Goal: Check status: Check status

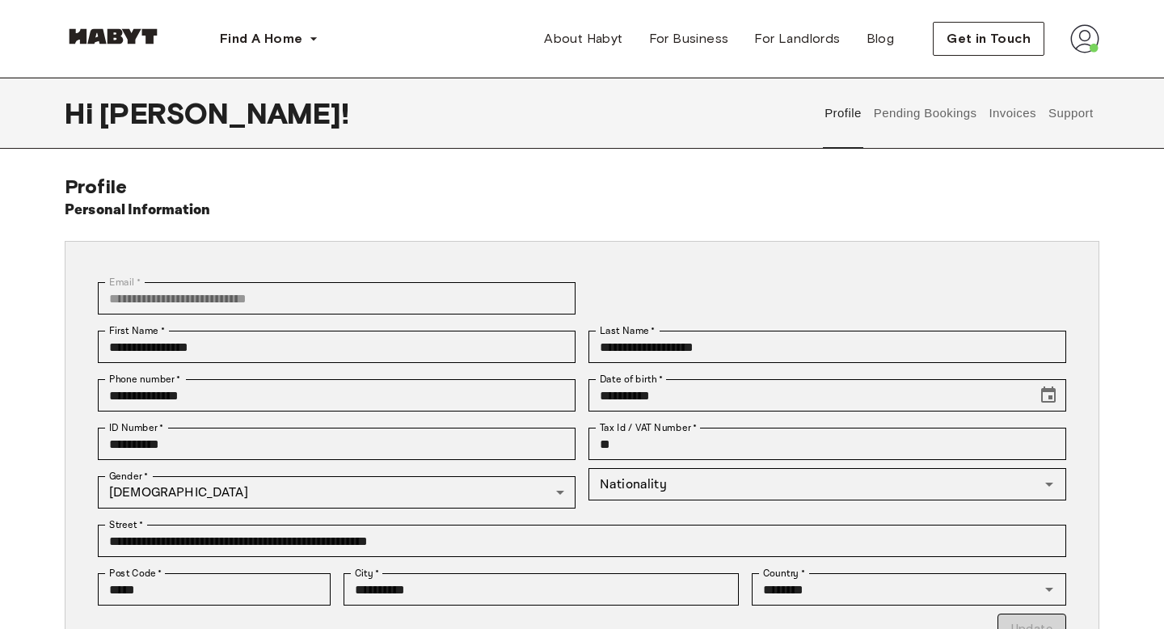
click at [958, 115] on button "Pending Bookings" at bounding box center [926, 113] width 108 height 71
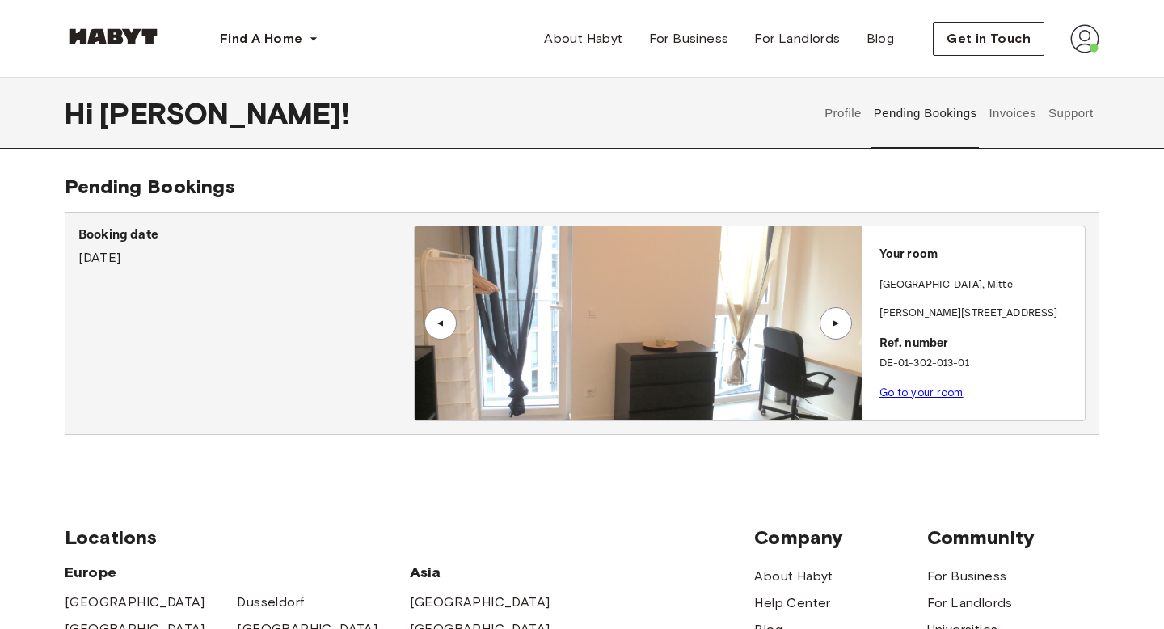
click at [937, 391] on link "Go to your room" at bounding box center [922, 393] width 84 height 12
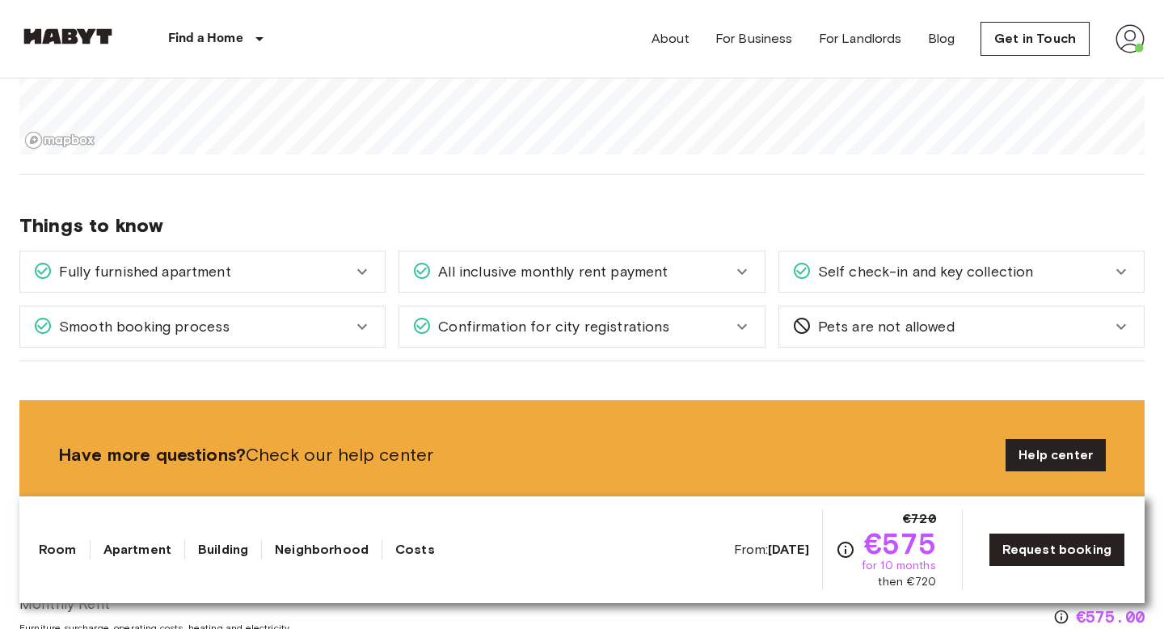
scroll to position [1787, 0]
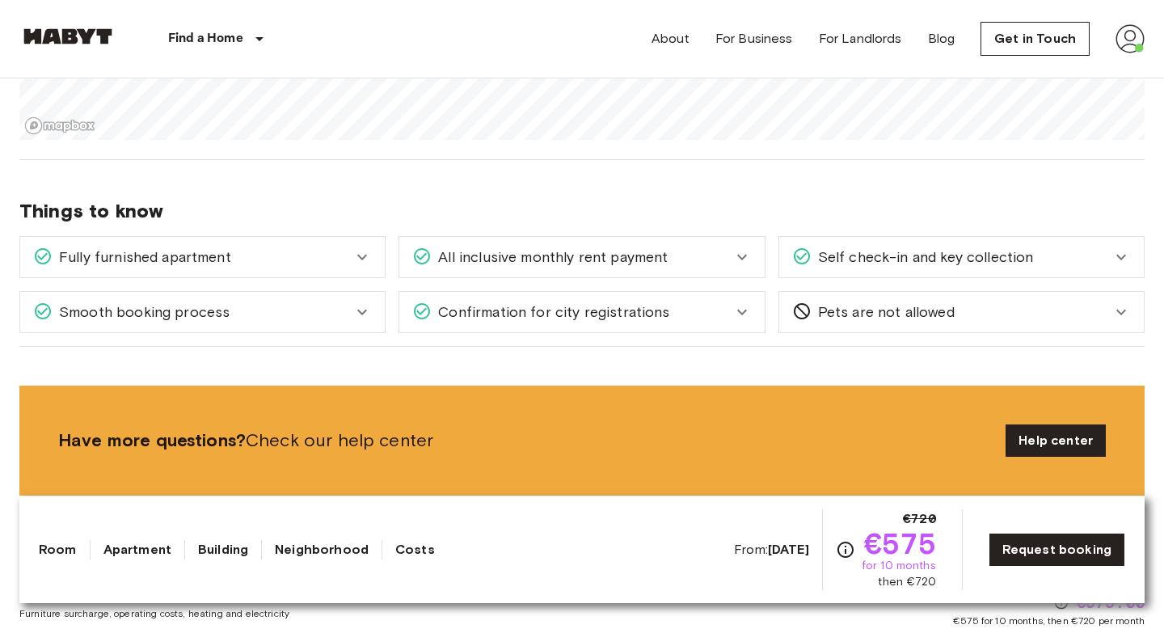
click at [670, 257] on div "All inclusive monthly rent payment" at bounding box center [571, 257] width 319 height 21
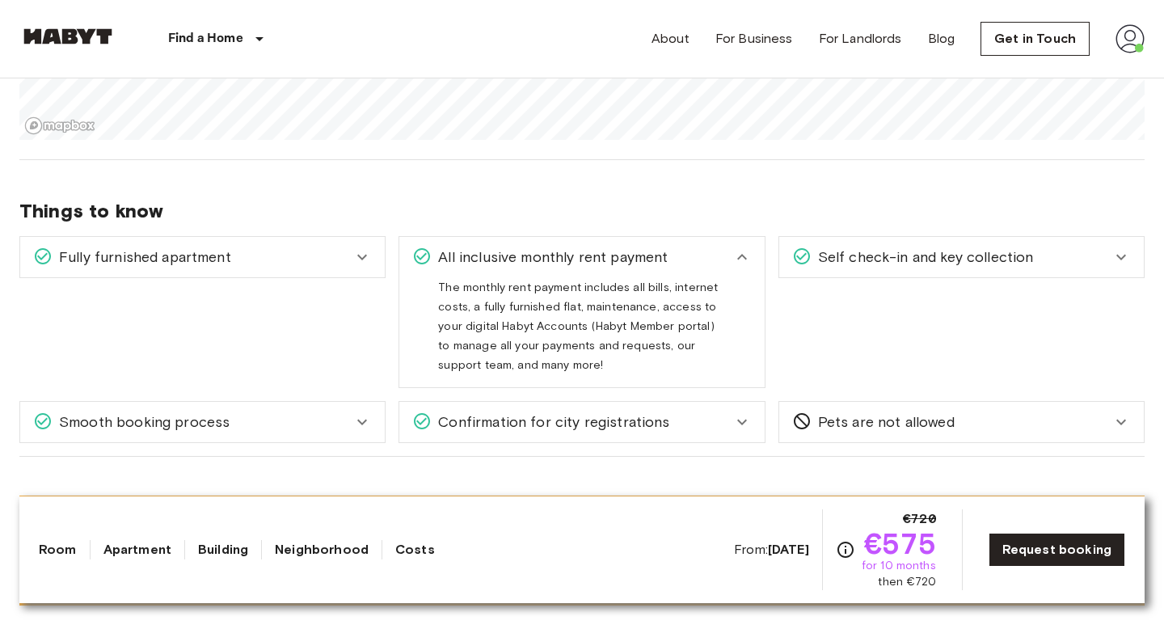
click at [670, 260] on div "All inclusive monthly rent payment" at bounding box center [571, 257] width 319 height 21
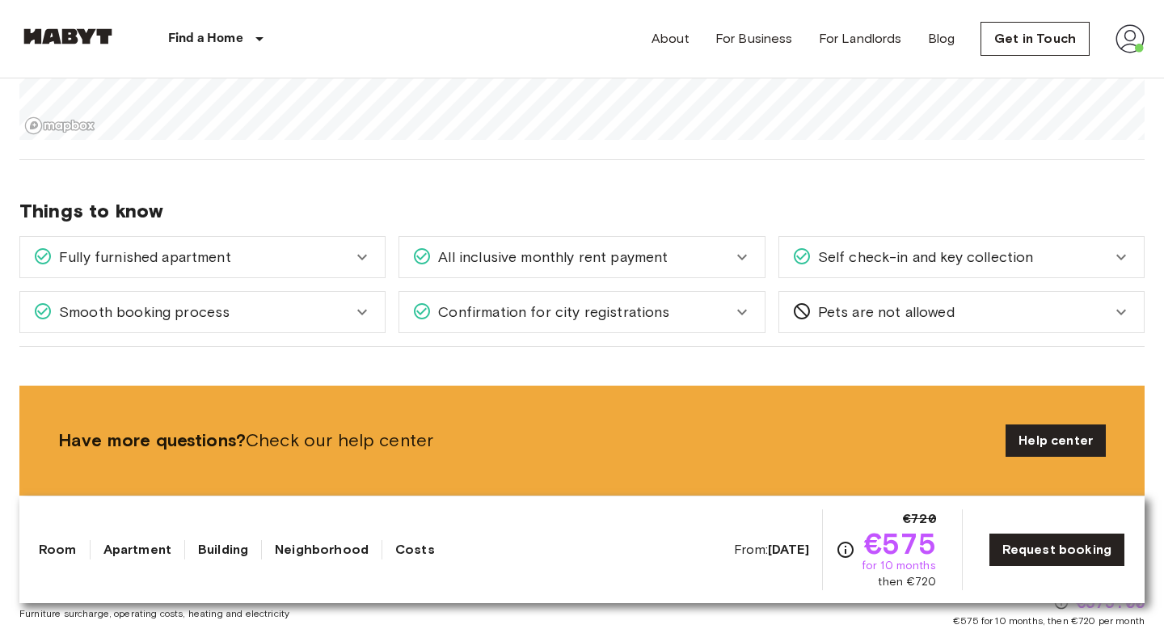
click at [932, 250] on span "Self check-in and key collection" at bounding box center [923, 257] width 222 height 21
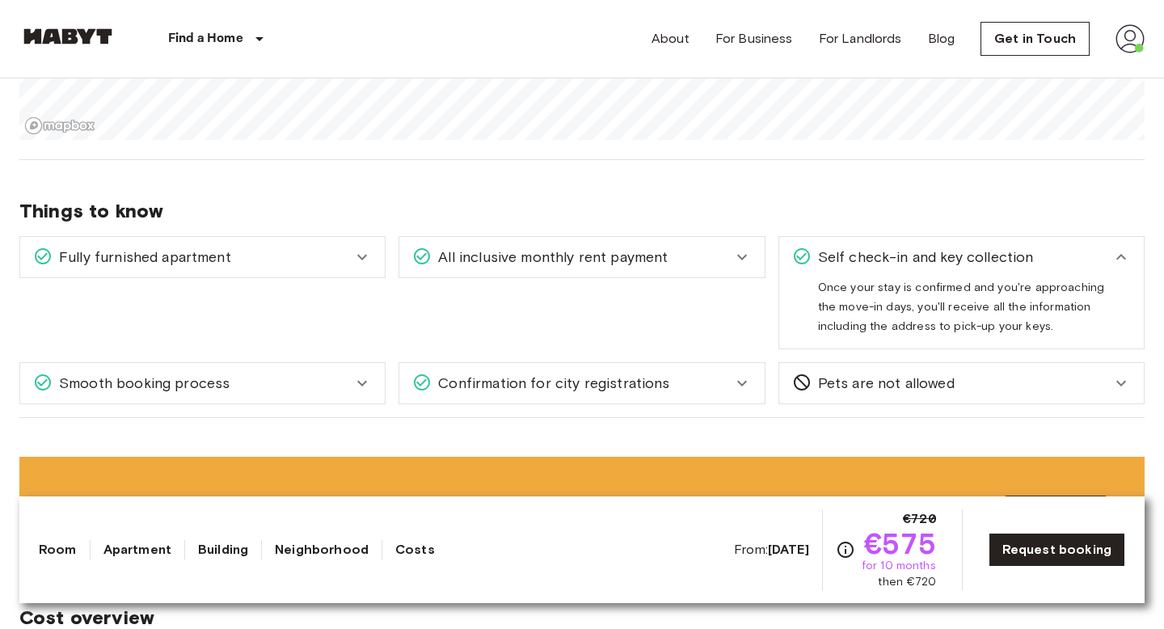
click at [645, 395] on div "Confirmation for city registrations" at bounding box center [581, 383] width 365 height 40
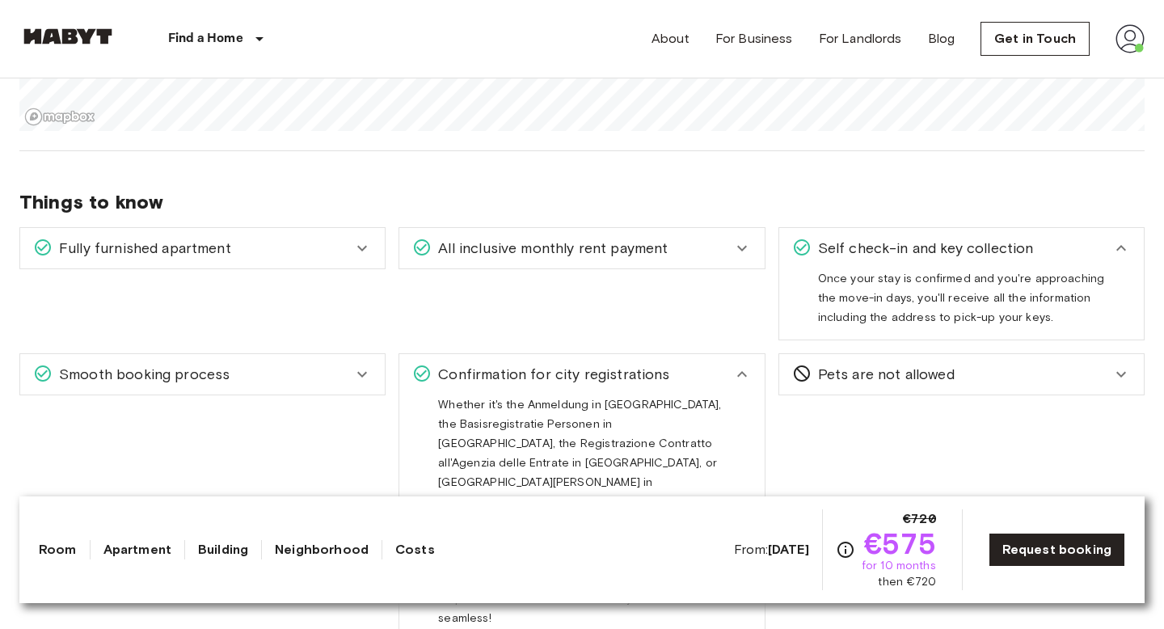
scroll to position [1807, 0]
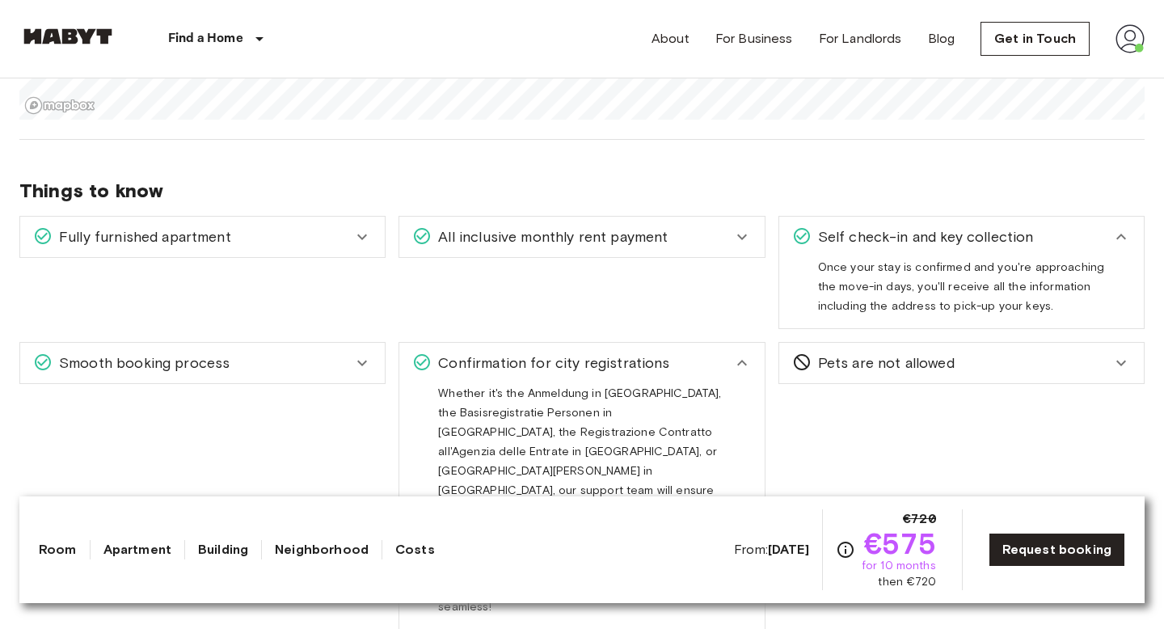
click at [285, 358] on div "Smooth booking process" at bounding box center [192, 363] width 319 height 21
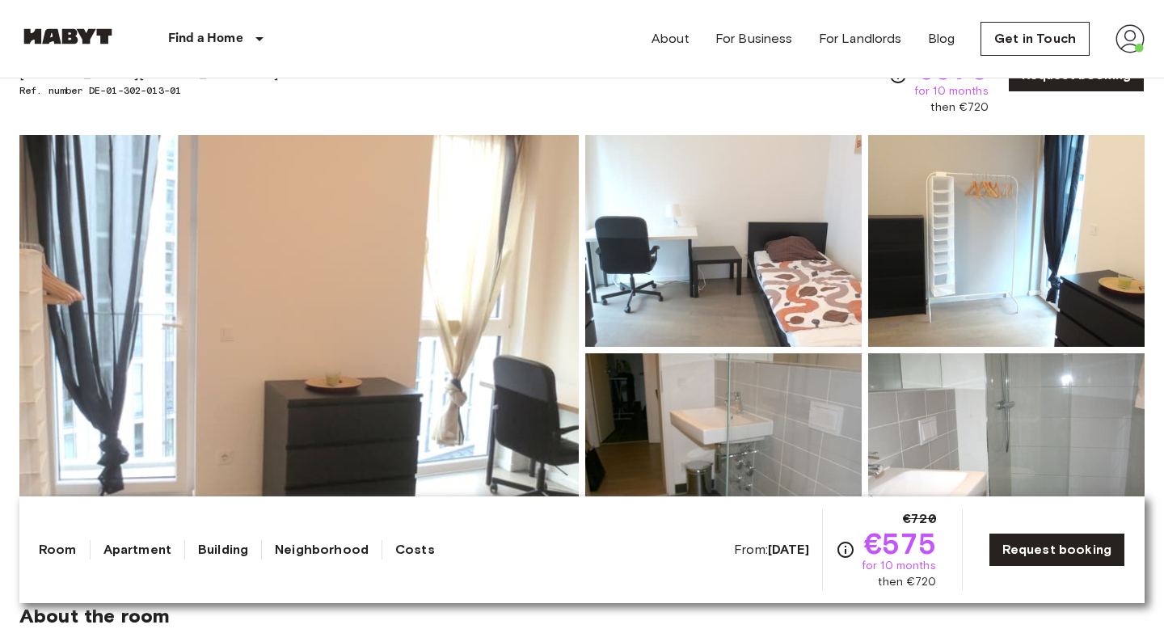
scroll to position [77, 0]
